Goal: Find specific page/section: Find specific page/section

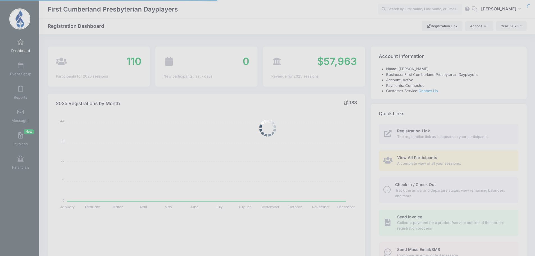
select select
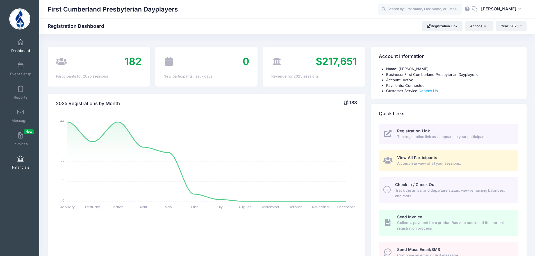
click at [20, 158] on span at bounding box center [20, 159] width 0 height 6
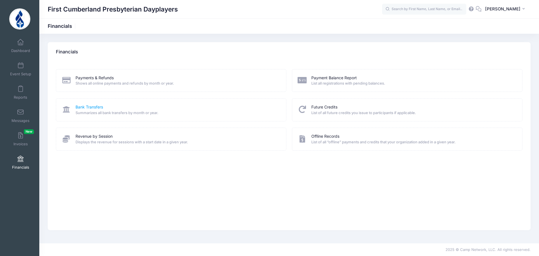
click at [93, 105] on link "Bank Transfers" at bounding box center [90, 107] width 28 height 6
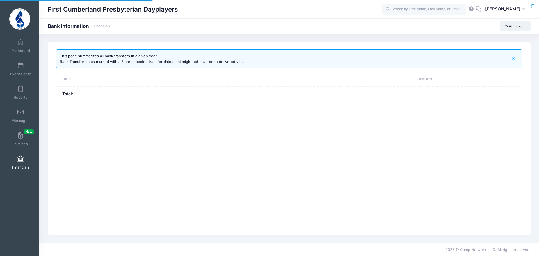
select select "10"
